Goal: Task Accomplishment & Management: Manage account settings

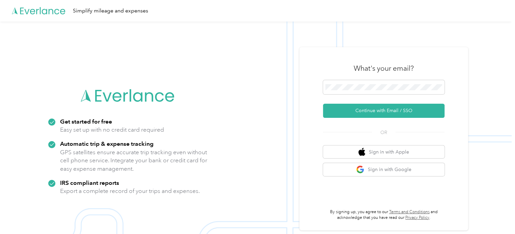
click at [264, 69] on img at bounding box center [255, 139] width 511 height 234
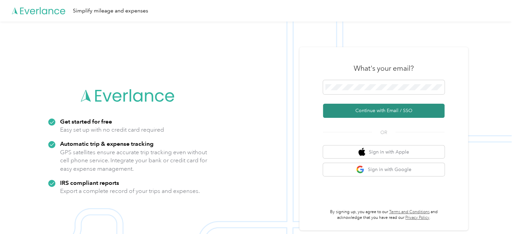
click at [388, 115] on button "Continue with Email / SSO" at bounding box center [383, 111] width 121 height 14
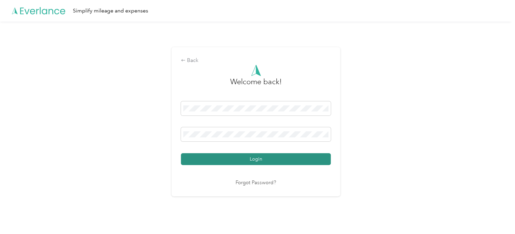
click at [268, 158] on button "Login" at bounding box center [256, 159] width 150 height 12
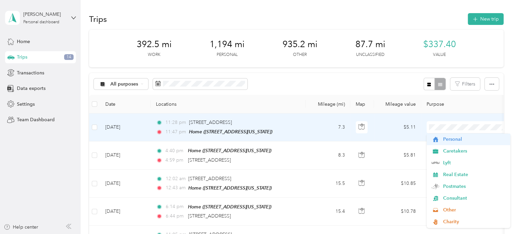
scroll to position [45, 0]
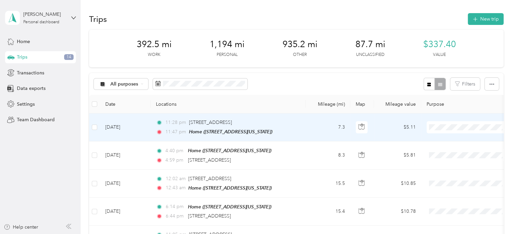
click at [449, 223] on span "Commute" at bounding box center [474, 224] width 62 height 7
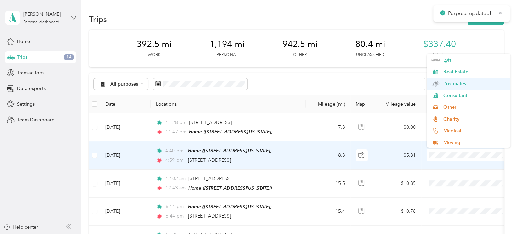
scroll to position [59, 0]
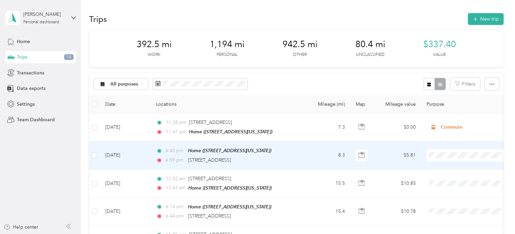
click at [450, 129] on span "Commute" at bounding box center [474, 129] width 62 height 7
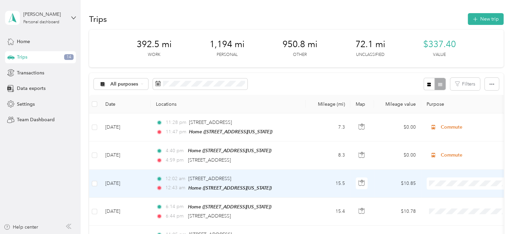
click at [444, 100] on li "Personal" at bounding box center [468, 98] width 84 height 12
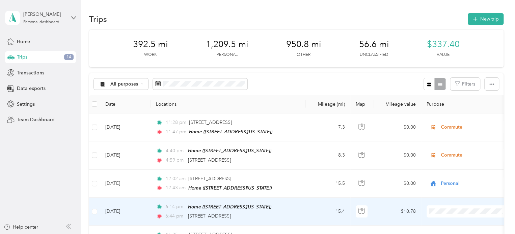
click at [450, 129] on ol "Work Personal Caretakers Lyft Real Estate Postmates Consultant Other Charity Me…" at bounding box center [468, 154] width 84 height 94
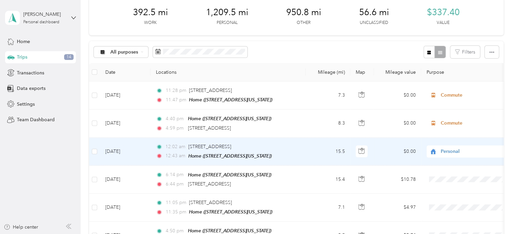
scroll to position [45, 0]
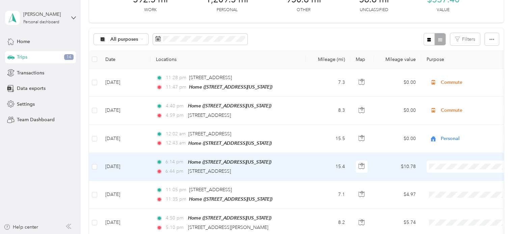
click at [447, 78] on span "Personal" at bounding box center [474, 81] width 62 height 7
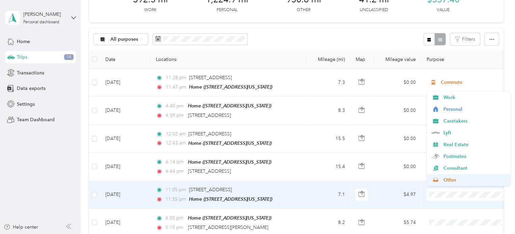
scroll to position [59, 0]
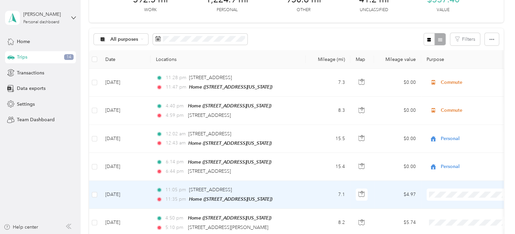
click at [448, 167] on span "Commute" at bounding box center [474, 168] width 62 height 7
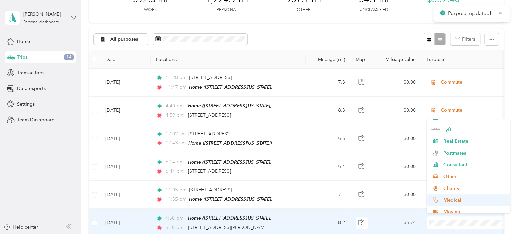
scroll to position [59, 0]
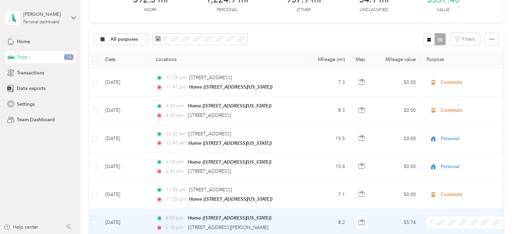
click at [447, 196] on span "Commute" at bounding box center [474, 196] width 62 height 7
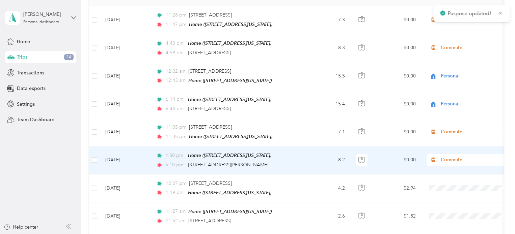
scroll to position [135, 0]
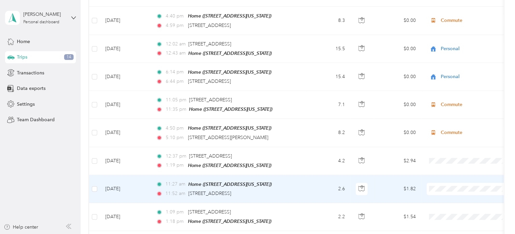
click at [453, 104] on li "Personal" at bounding box center [468, 101] width 84 height 12
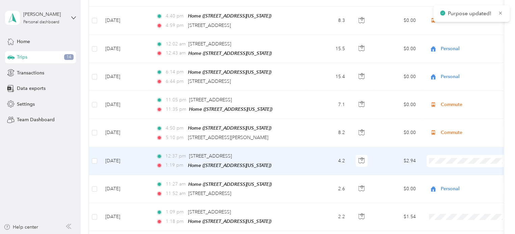
click at [444, 77] on li "Personal" at bounding box center [468, 75] width 84 height 12
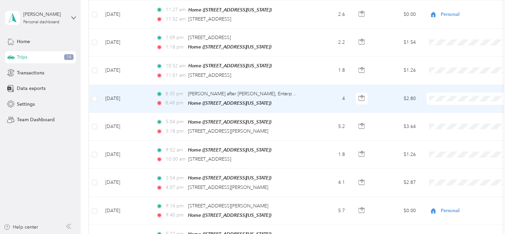
scroll to position [315, 0]
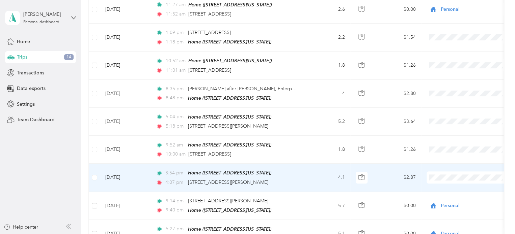
click at [443, 175] on span at bounding box center [468, 178] width 84 height 12
click at [449, 89] on li "Personal" at bounding box center [468, 89] width 84 height 12
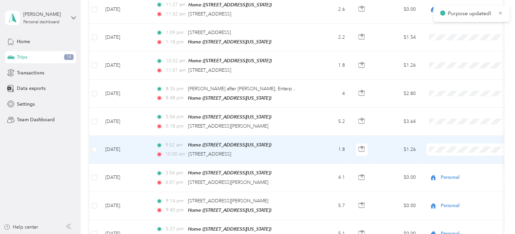
click at [447, 60] on span "Personal" at bounding box center [474, 60] width 62 height 7
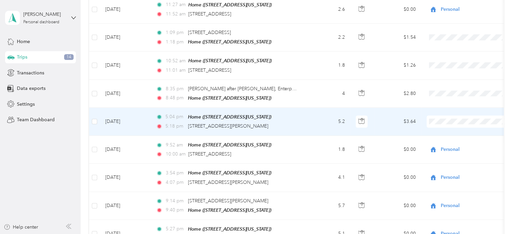
click at [443, 138] on span "Personal" at bounding box center [474, 141] width 62 height 7
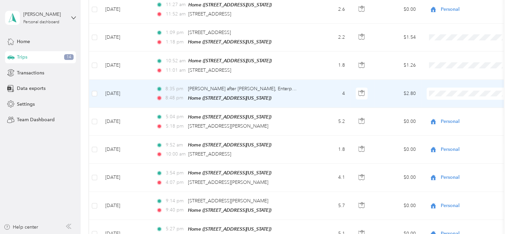
click at [446, 114] on li "Personal" at bounding box center [468, 112] width 84 height 12
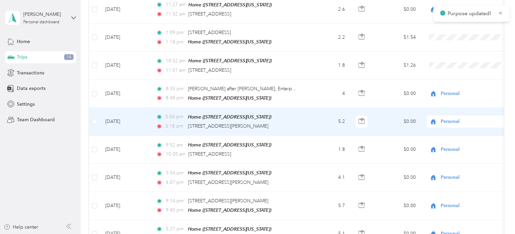
scroll to position [270, 0]
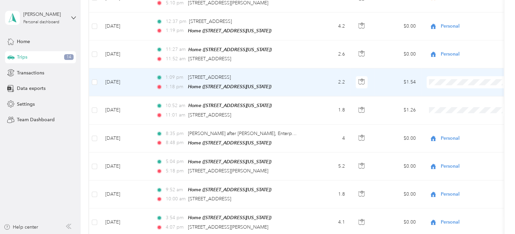
click at [450, 136] on span "Real Estate" at bounding box center [474, 138] width 62 height 7
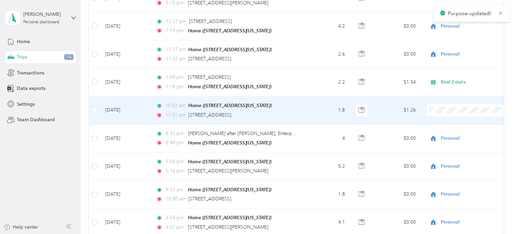
click at [446, 168] on li "Real Estate" at bounding box center [468, 166] width 84 height 12
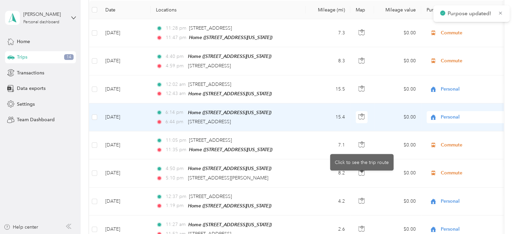
scroll to position [45, 0]
